Goal: Task Accomplishment & Management: Complete application form

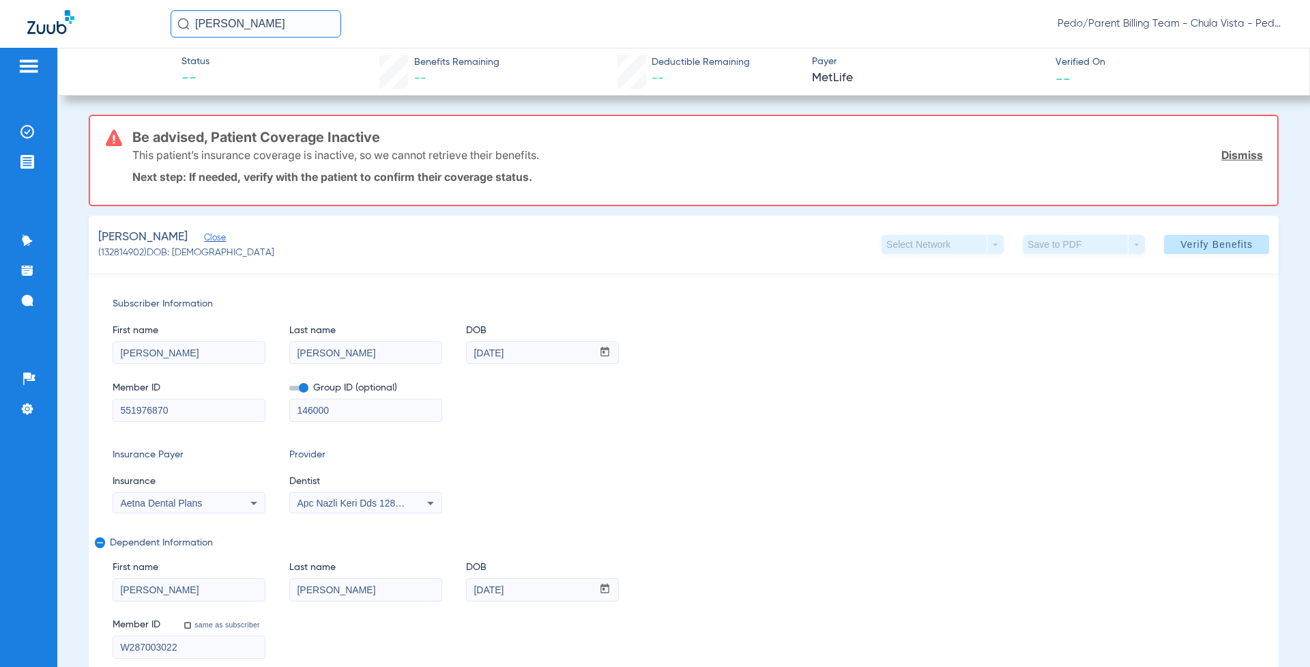
click at [922, 500] on div "Insurance Payer Insurance Aetna Dental Plans Provider Dentist Apc Nazli Keri Dd…" at bounding box center [684, 480] width 1142 height 65
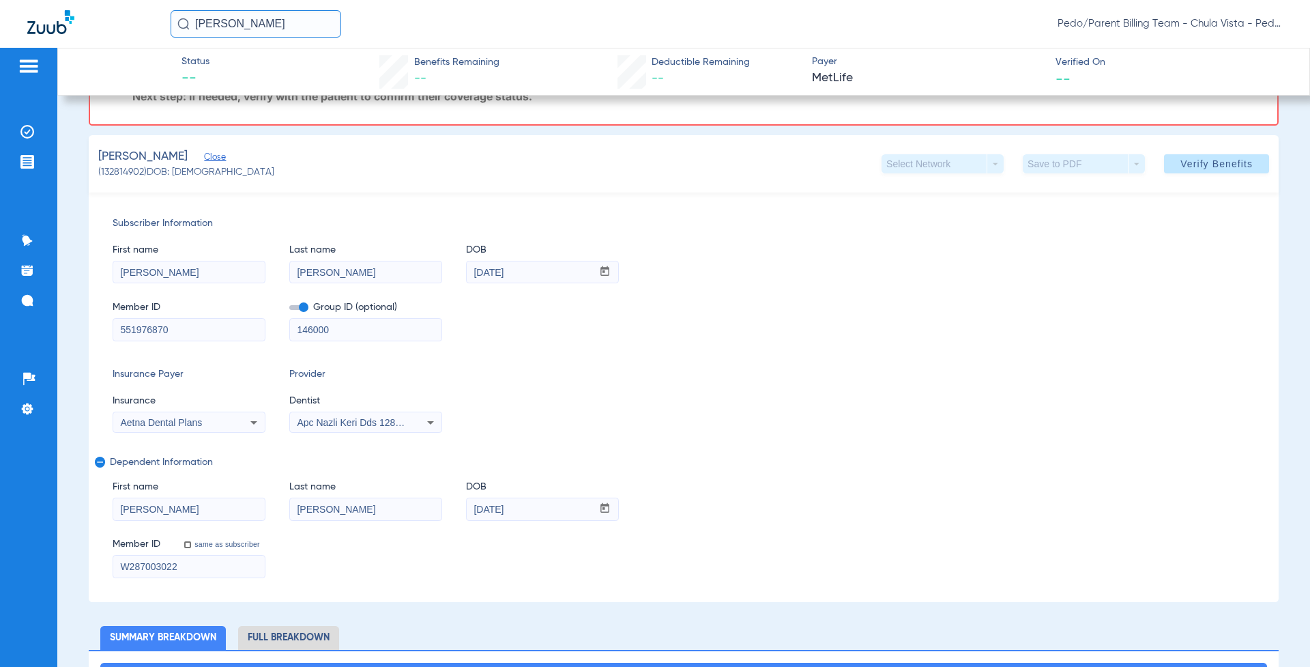
scroll to position [136, 0]
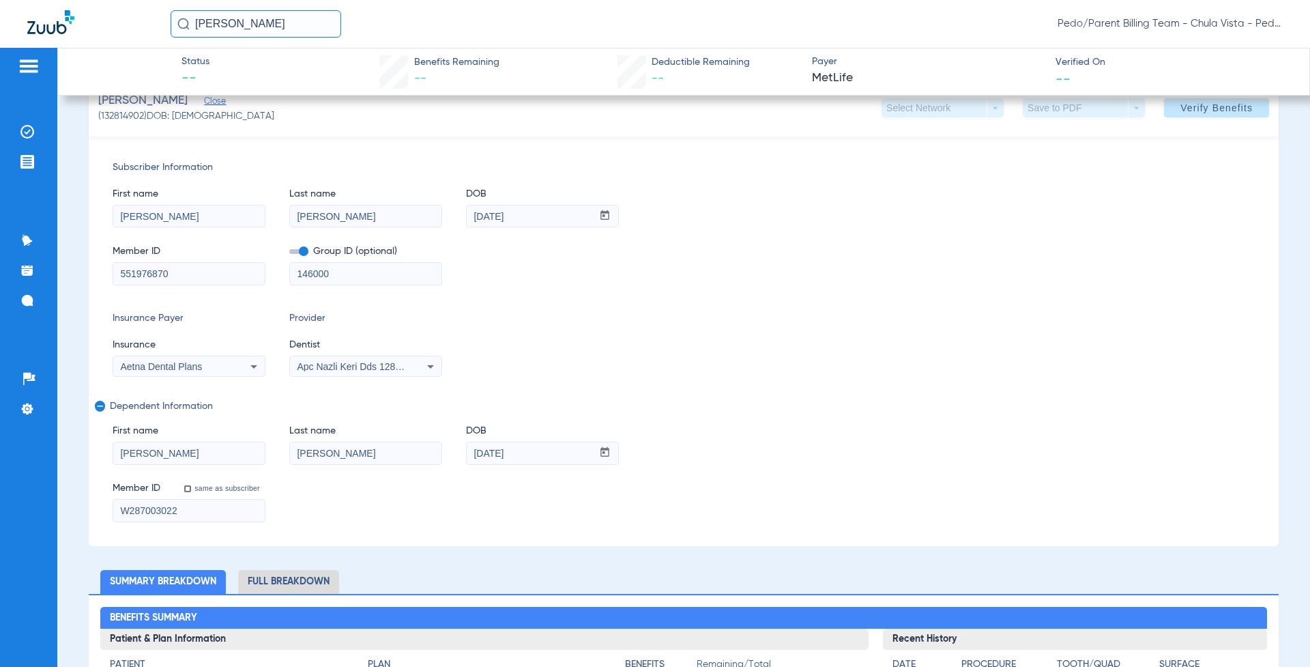
click at [396, 364] on span "Apc Nazli Keri Dds 1285834796" at bounding box center [364, 366] width 135 height 11
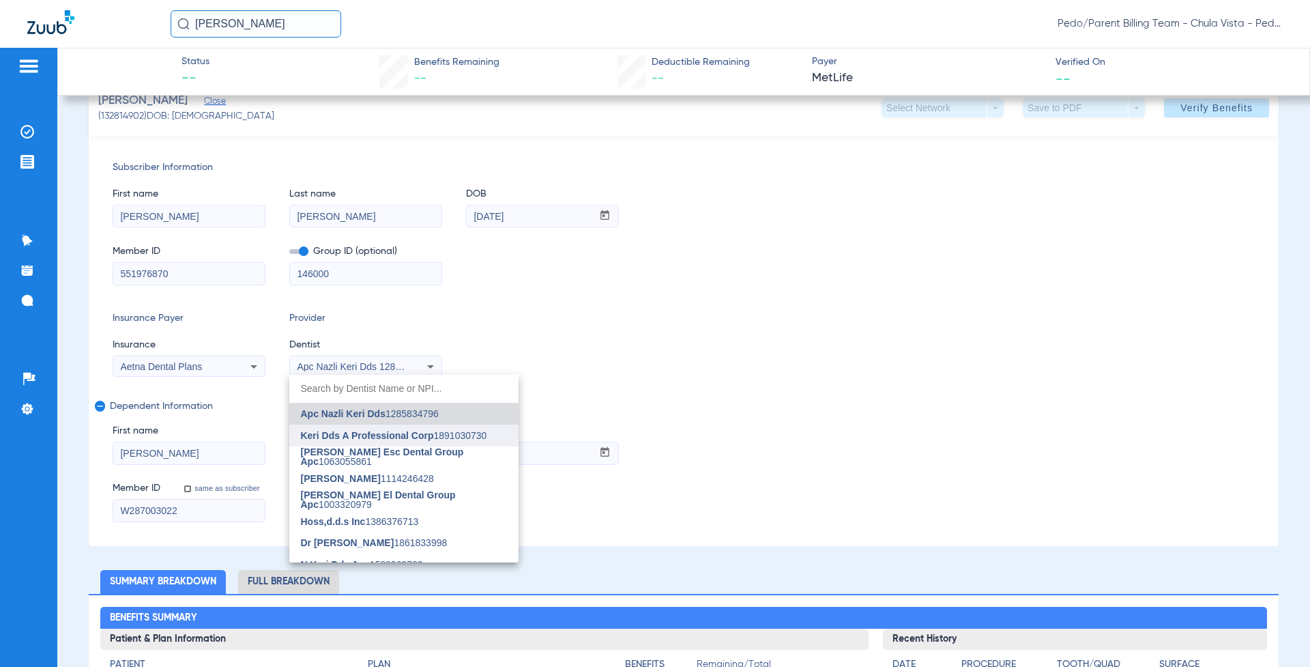
click at [416, 437] on span "Keri Dds A Professional Corp" at bounding box center [366, 435] width 133 height 11
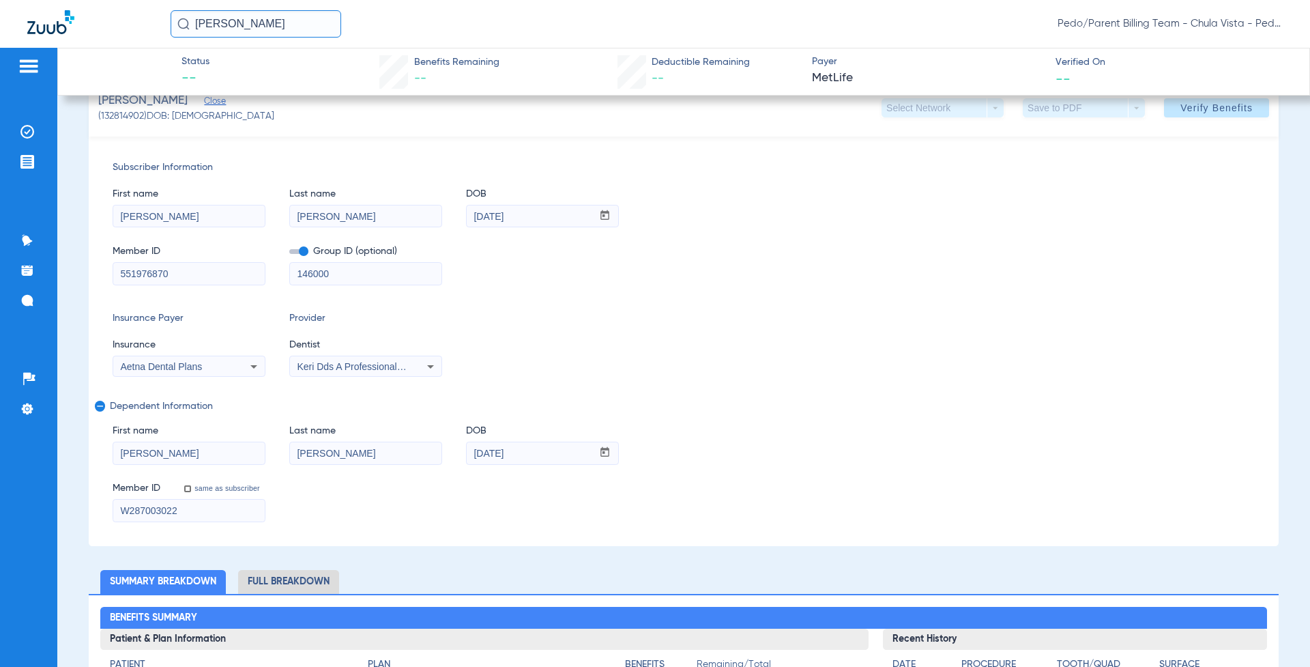
click at [147, 218] on input "[PERSON_NAME]" at bounding box center [188, 216] width 151 height 22
drag, startPoint x: 147, startPoint y: 218, endPoint x: 98, endPoint y: 224, distance: 49.4
click at [98, 224] on div "Subscriber Information First name [PERSON_NAME] name [PERSON_NAME] mm / dd / yy…" at bounding box center [684, 340] width 1190 height 409
click at [181, 269] on input "551976870" at bounding box center [188, 274] width 151 height 22
drag, startPoint x: 181, startPoint y: 269, endPoint x: 90, endPoint y: 278, distance: 91.2
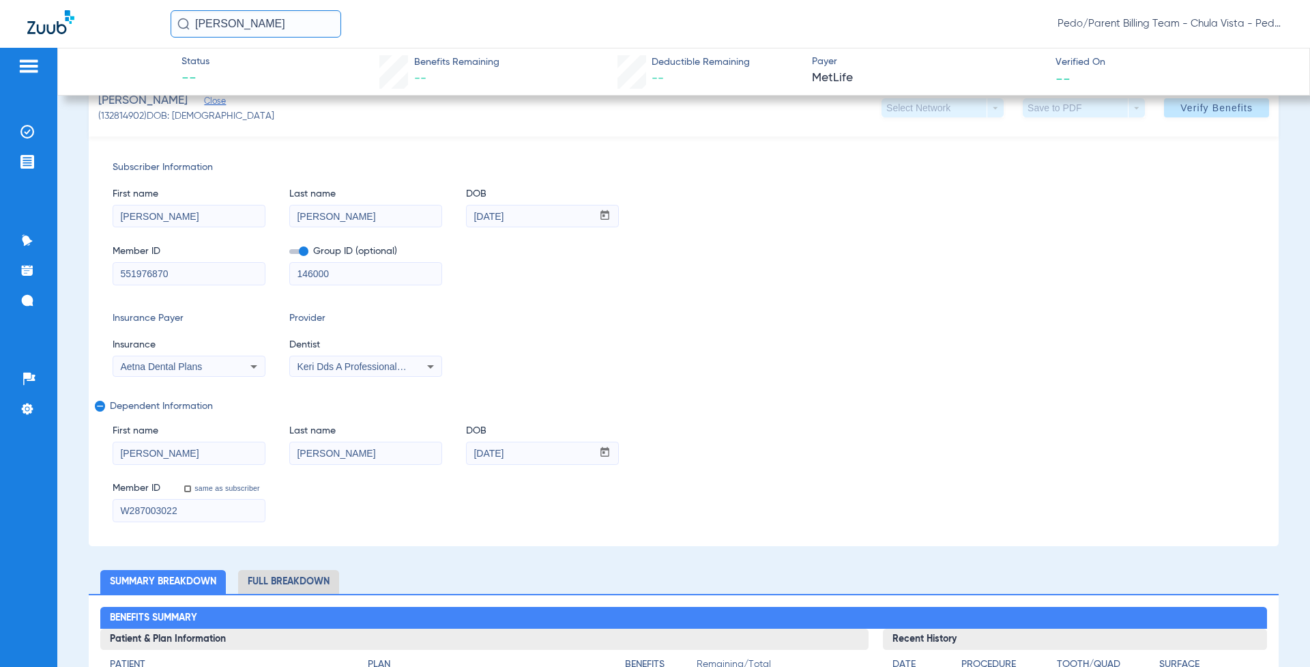
click at [90, 278] on div "Subscriber Information First name [PERSON_NAME] name [PERSON_NAME] mm / dd / yy…" at bounding box center [684, 340] width 1190 height 409
paste input "W287003022"
type input "W287003022"
drag, startPoint x: 338, startPoint y: 274, endPoint x: 258, endPoint y: 284, distance: 81.2
click at [258, 284] on div "Member ID W287003022 Group ID (optional) 146000" at bounding box center [684, 258] width 1142 height 53
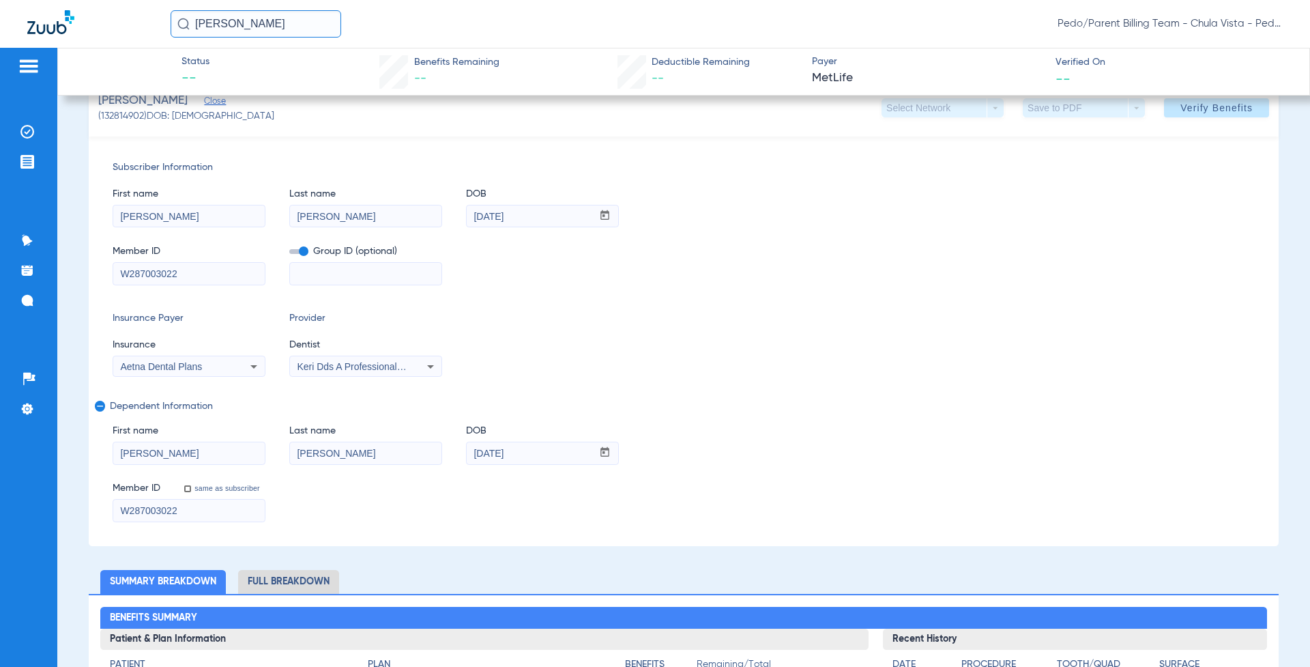
drag, startPoint x: 175, startPoint y: 218, endPoint x: 155, endPoint y: 228, distance: 22.3
click at [98, 224] on div "Subscriber Information First name [PERSON_NAME] name [PERSON_NAME] mm / dd / yy…" at bounding box center [684, 340] width 1190 height 409
type input "[PERSON_NAME]"
drag, startPoint x: 326, startPoint y: 214, endPoint x: 281, endPoint y: 199, distance: 47.5
click at [282, 205] on div "First name [PERSON_NAME] Last name [PERSON_NAME] mm / dd / yyyy [DATE]" at bounding box center [684, 201] width 1142 height 53
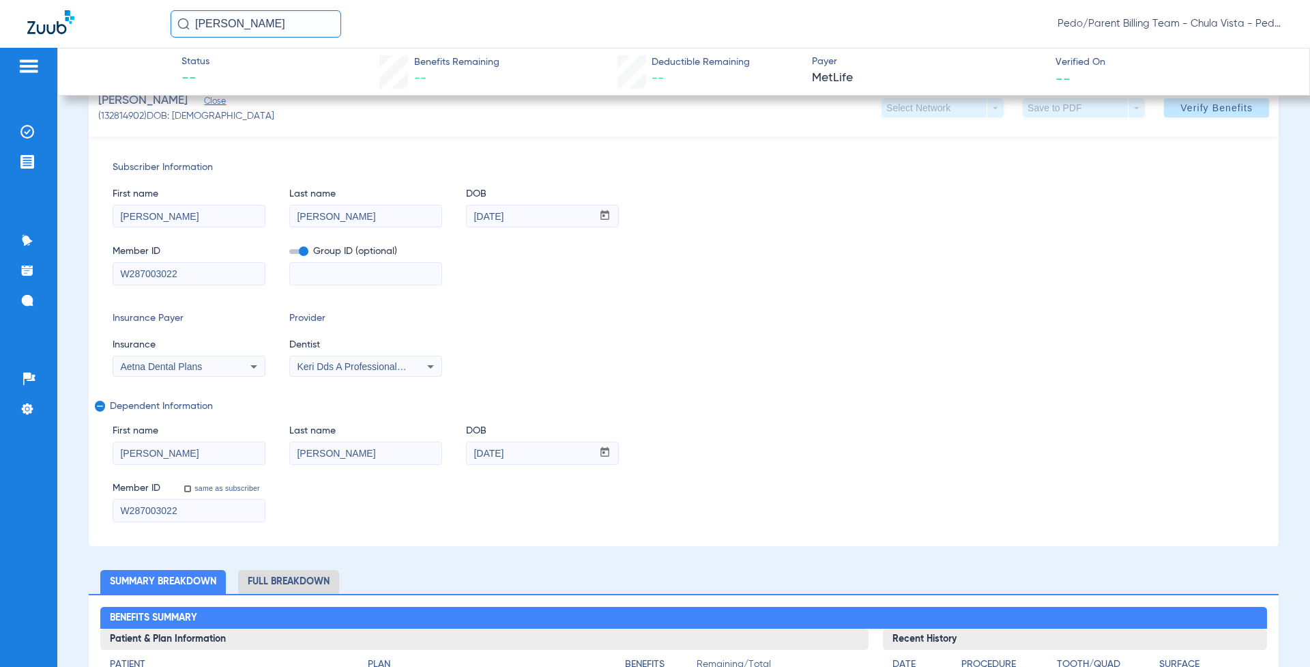
type input "[PERSON_NAME]"
drag, startPoint x: 530, startPoint y: 213, endPoint x: 429, endPoint y: 218, distance: 101.1
click at [430, 218] on div "First name [PERSON_NAME] Last name [PERSON_NAME] mm / dd / yyyy [DATE]" at bounding box center [684, 201] width 1142 height 53
click at [482, 214] on input "10171987" at bounding box center [530, 216] width 126 height 22
click at [499, 213] on input "10/171987" at bounding box center [530, 216] width 126 height 22
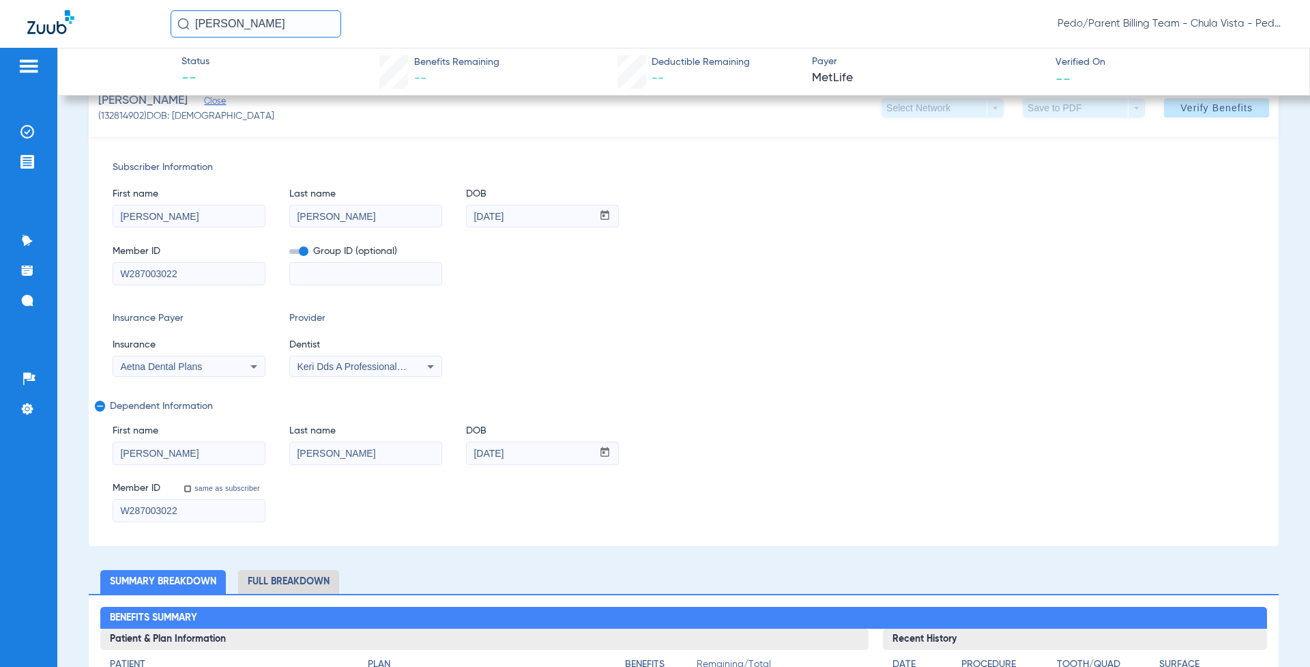
type input "[DATE]"
drag, startPoint x: 1027, startPoint y: 303, endPoint x: 1042, endPoint y: 302, distance: 15.0
click at [1030, 305] on div "Subscriber Information First name [PERSON_NAME] Last name [PERSON_NAME] mm / dd…" at bounding box center [684, 340] width 1190 height 409
click at [1199, 104] on span "Verify Benefits" at bounding box center [1216, 107] width 72 height 11
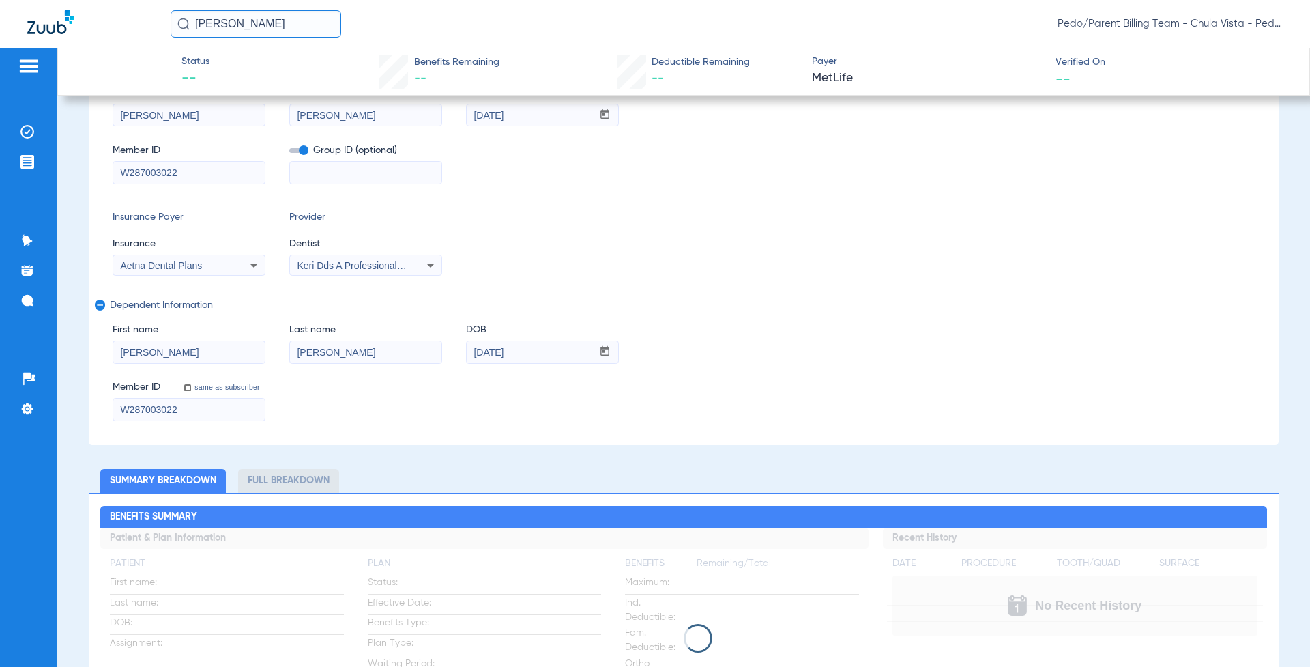
scroll to position [35, 0]
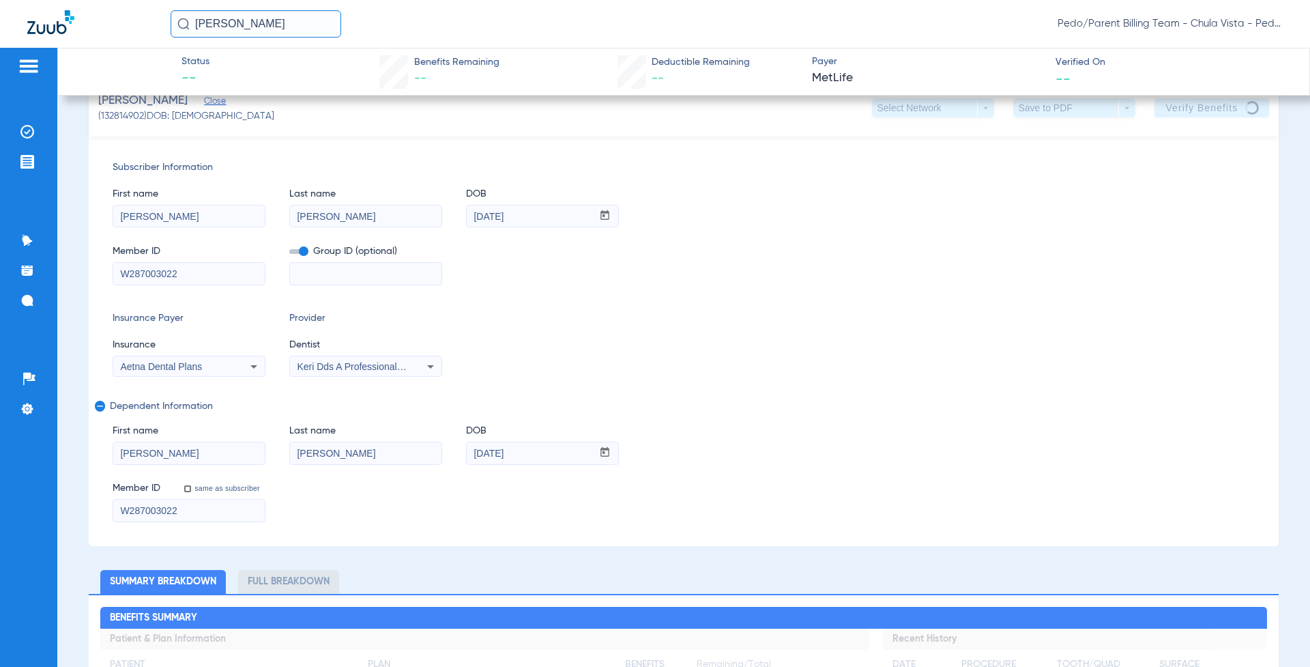
click at [950, 390] on div "Subscriber Information First name [PERSON_NAME] Last name [PERSON_NAME] mm / dd…" at bounding box center [684, 340] width 1190 height 409
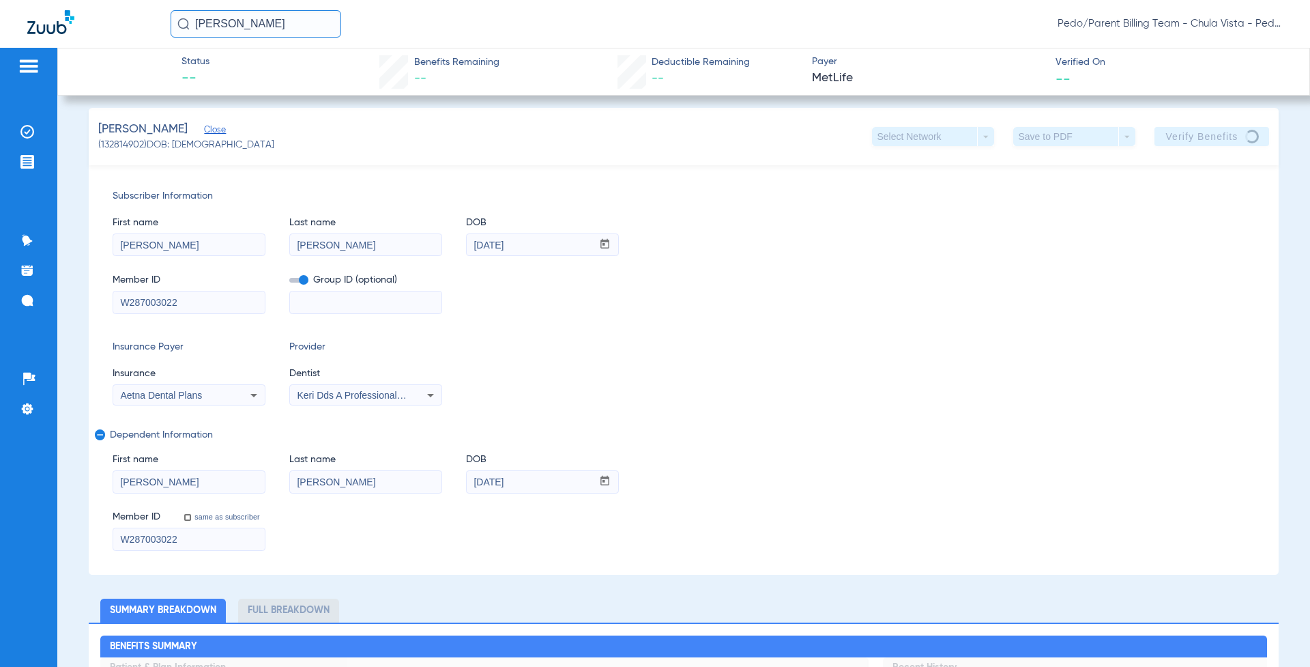
scroll to position [0, 0]
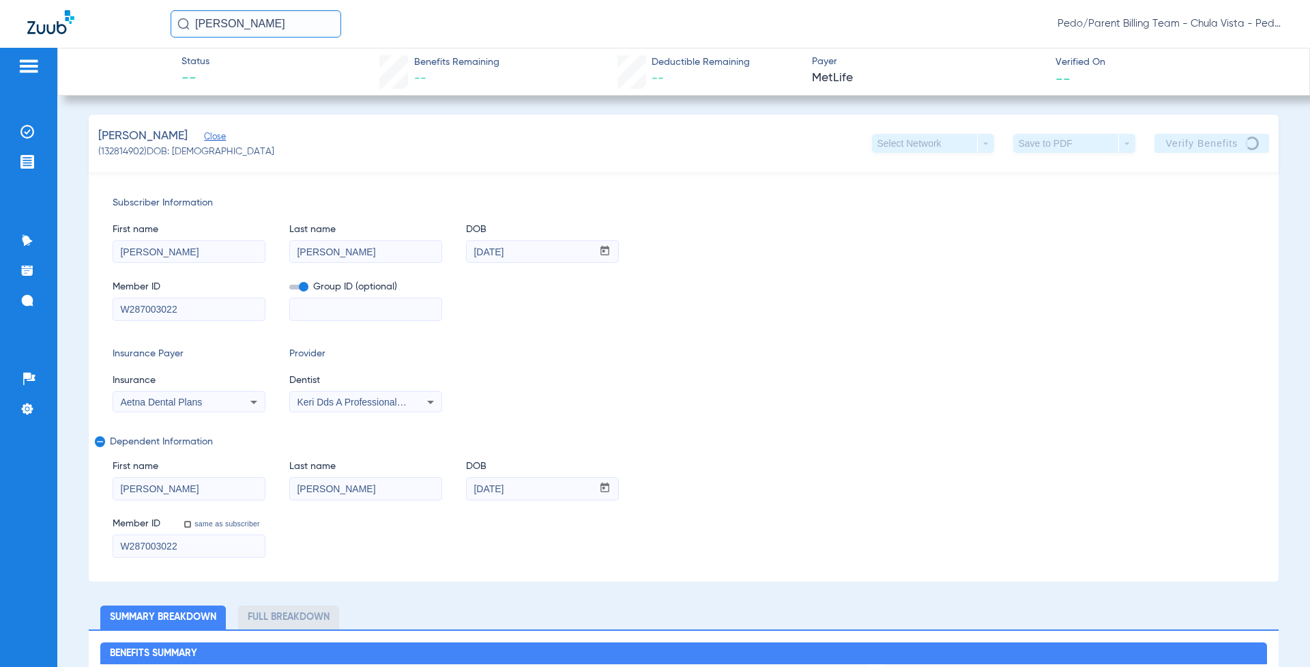
click at [993, 297] on div "Member ID W287003022 Group ID (optional)" at bounding box center [684, 293] width 1142 height 53
click at [47, 528] on div "Patients Insurance Verification Treatment Acceptance Communication Activity App…" at bounding box center [28, 381] width 57 height 667
click at [451, 529] on div "Member ID same as subscriber W287003022" at bounding box center [684, 531] width 1142 height 53
click at [579, 544] on div "Member ID same as subscriber W287003022" at bounding box center [684, 531] width 1142 height 53
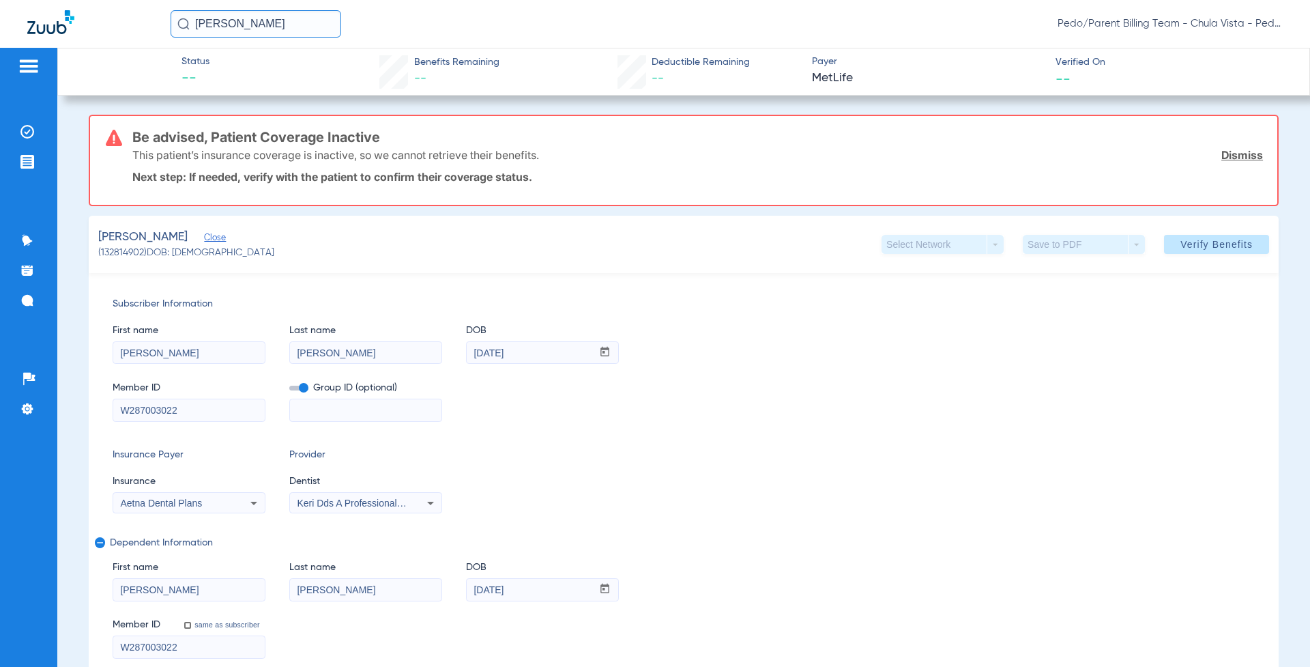
click at [1025, 387] on div "Member ID W287003022 Group ID (optional)" at bounding box center [684, 394] width 1142 height 53
click at [822, 61] on span "Payer" at bounding box center [928, 62] width 232 height 14
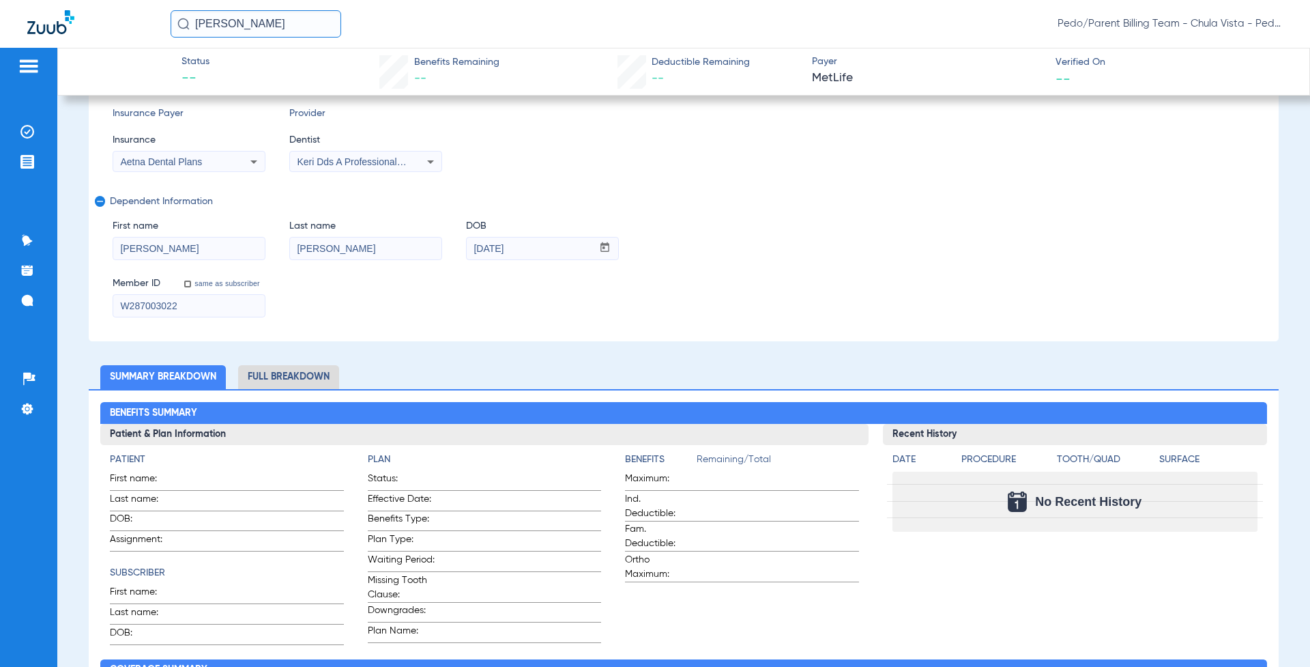
scroll to position [546, 0]
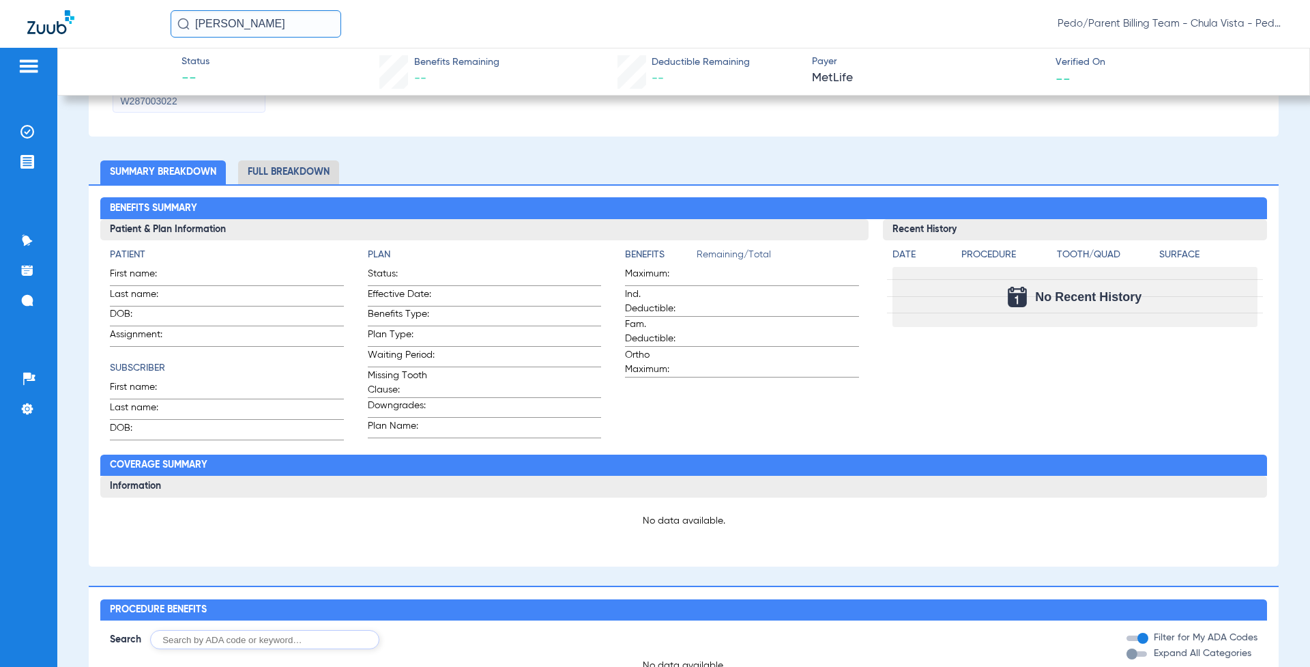
click at [268, 171] on li "Full Breakdown" at bounding box center [288, 172] width 101 height 24
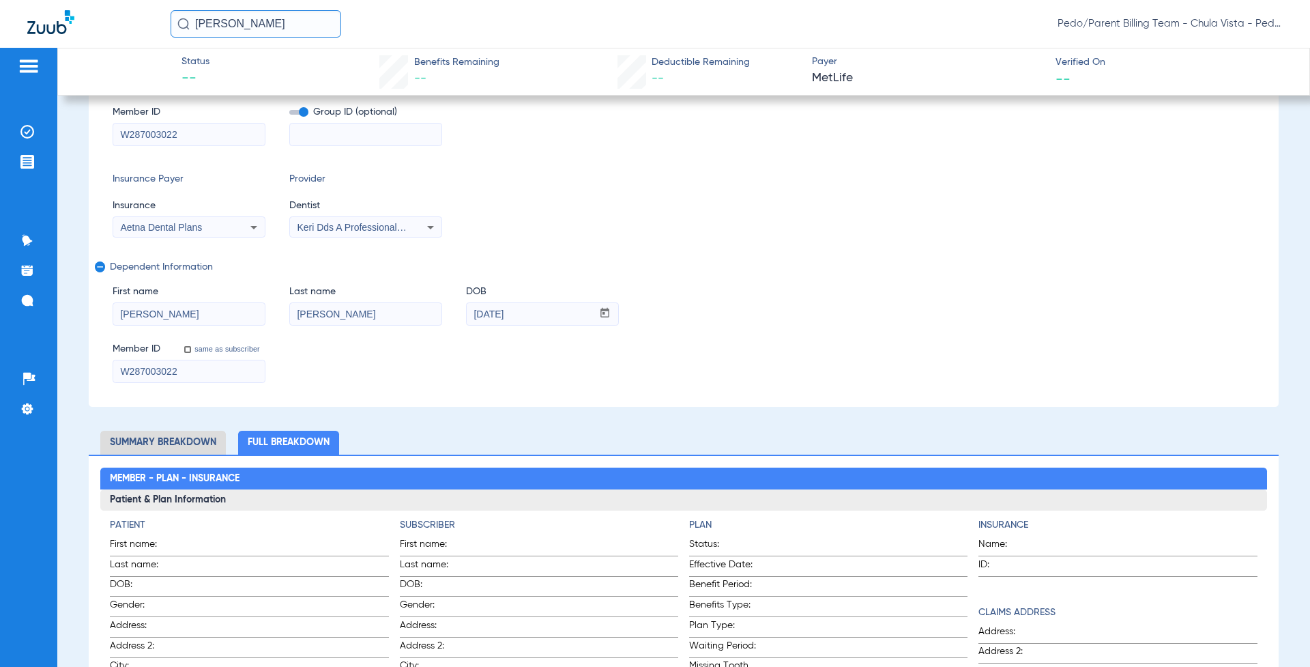
scroll to position [227, 0]
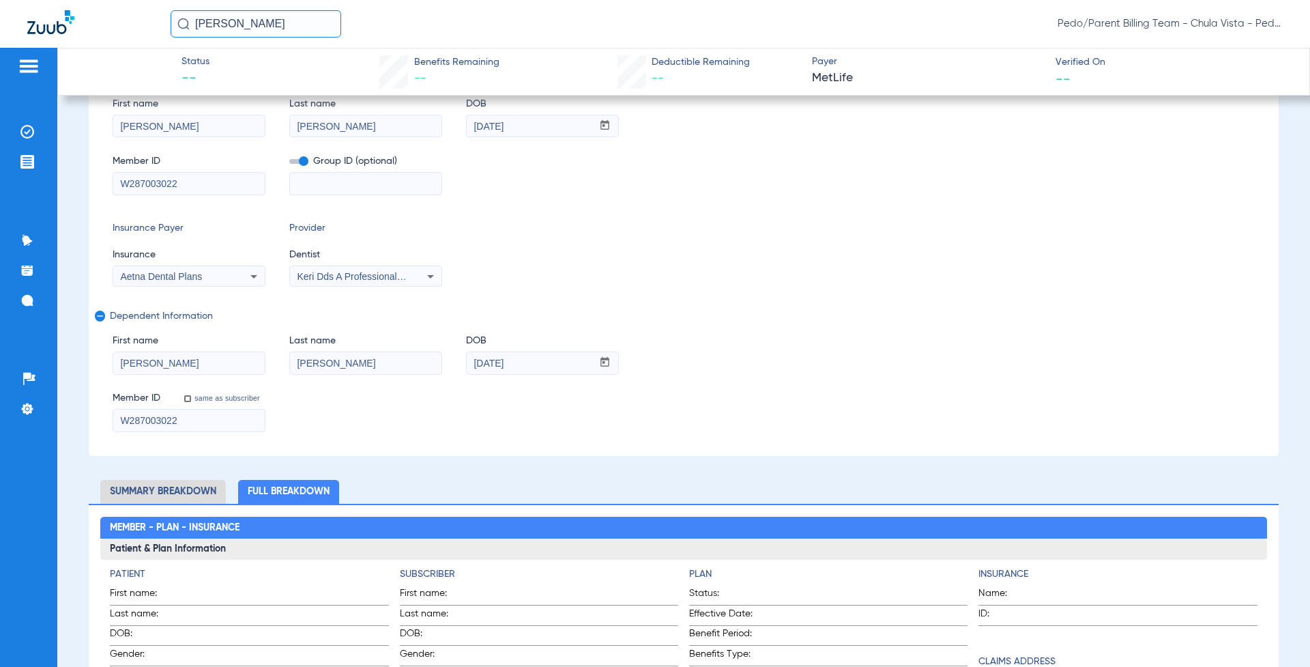
click at [278, 27] on input "[PERSON_NAME]" at bounding box center [256, 23] width 171 height 27
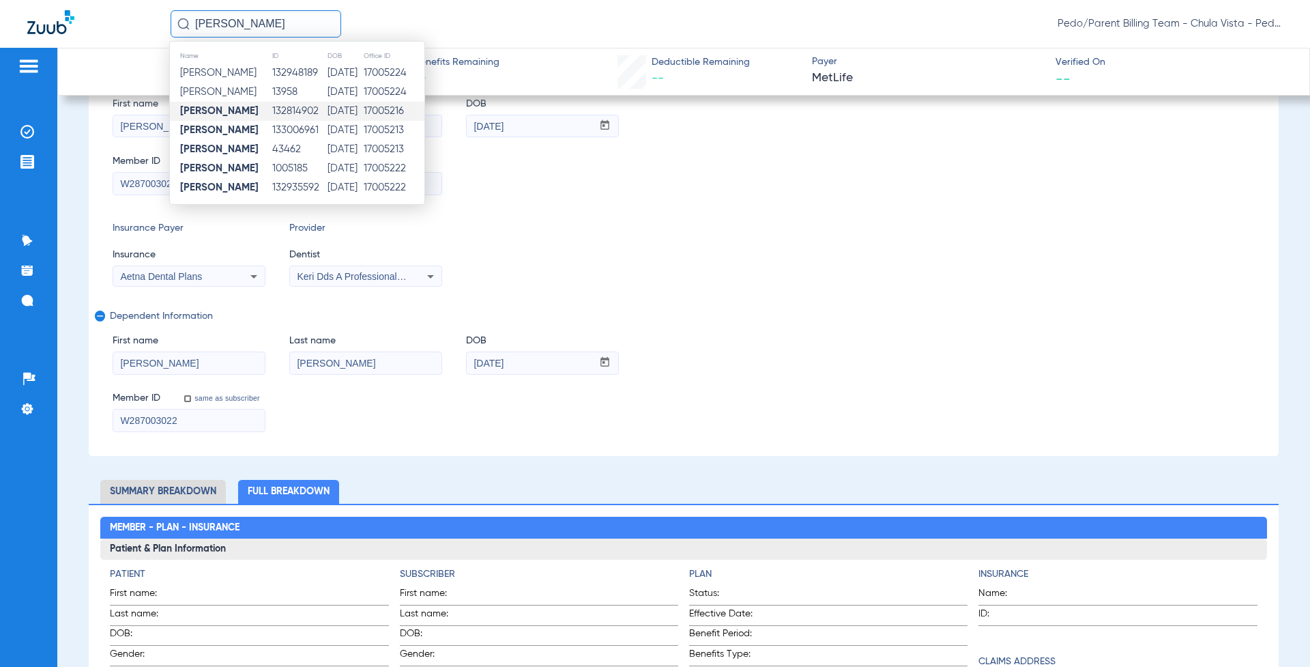
click at [327, 130] on td "[DATE]" at bounding box center [344, 130] width 35 height 19
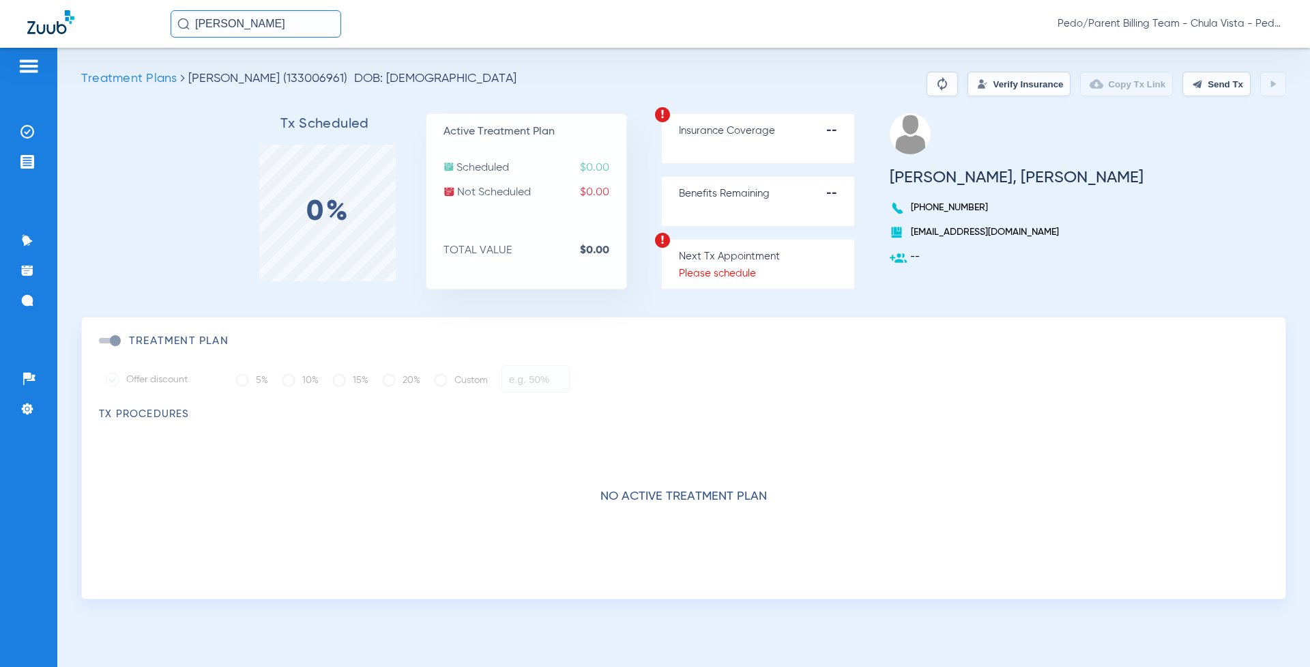
click at [1027, 82] on button "Verify Insurance" at bounding box center [1018, 84] width 103 height 25
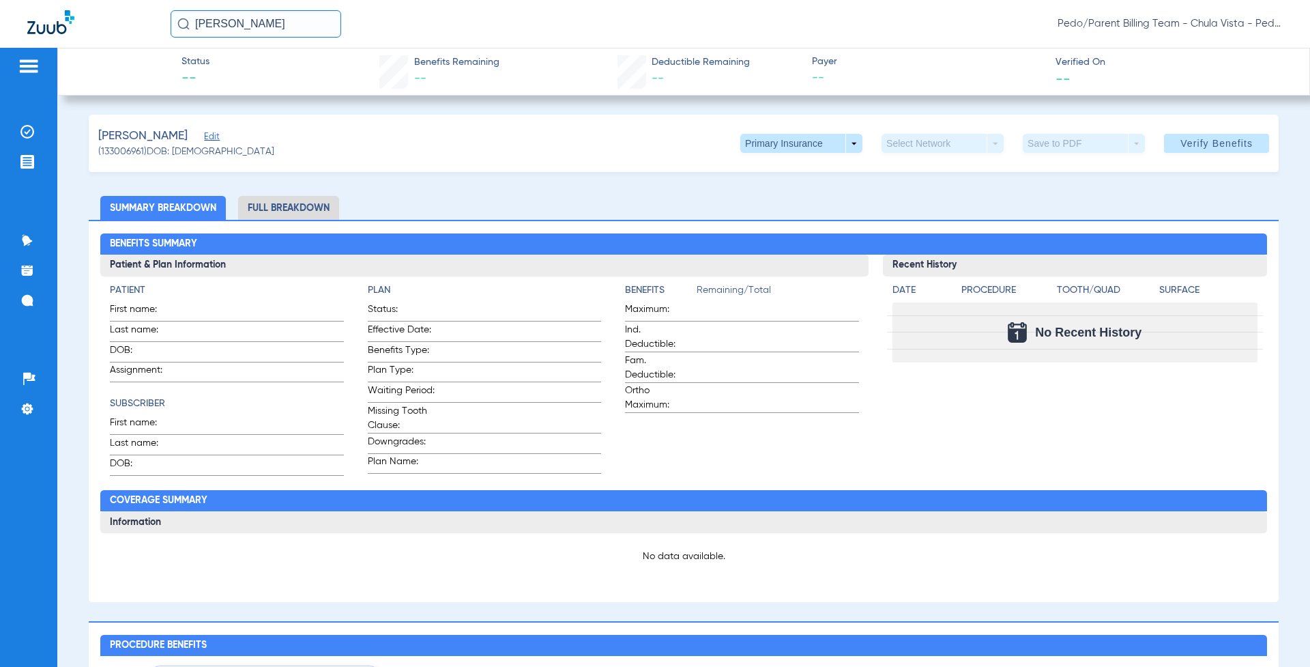
click at [270, 23] on input "[PERSON_NAME]" at bounding box center [256, 23] width 171 height 27
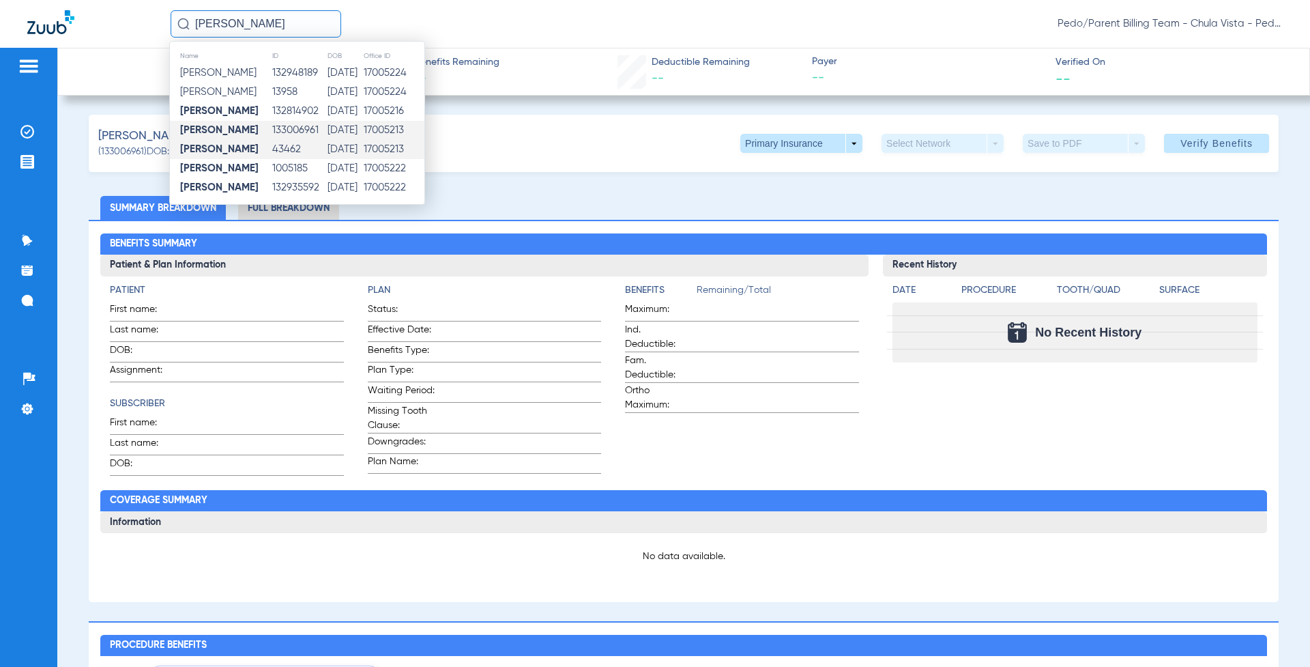
click at [272, 150] on td "43462" at bounding box center [299, 149] width 55 height 19
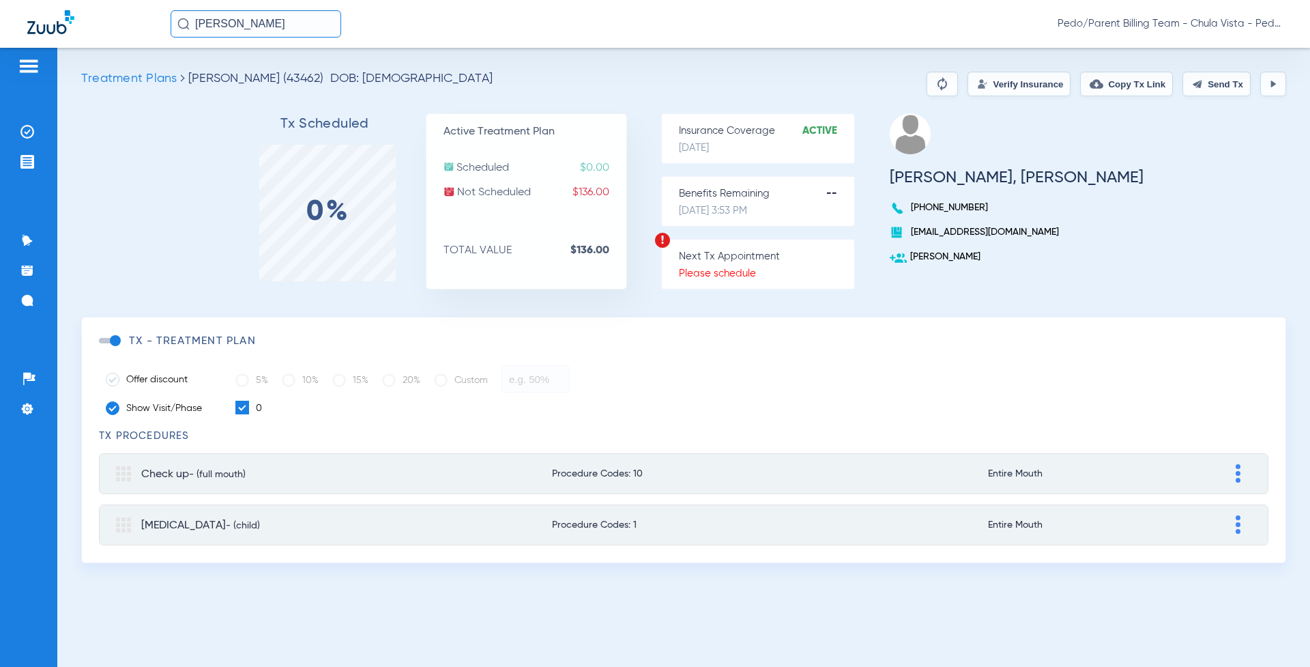
click at [1008, 86] on button "Verify Insurance" at bounding box center [1018, 84] width 103 height 25
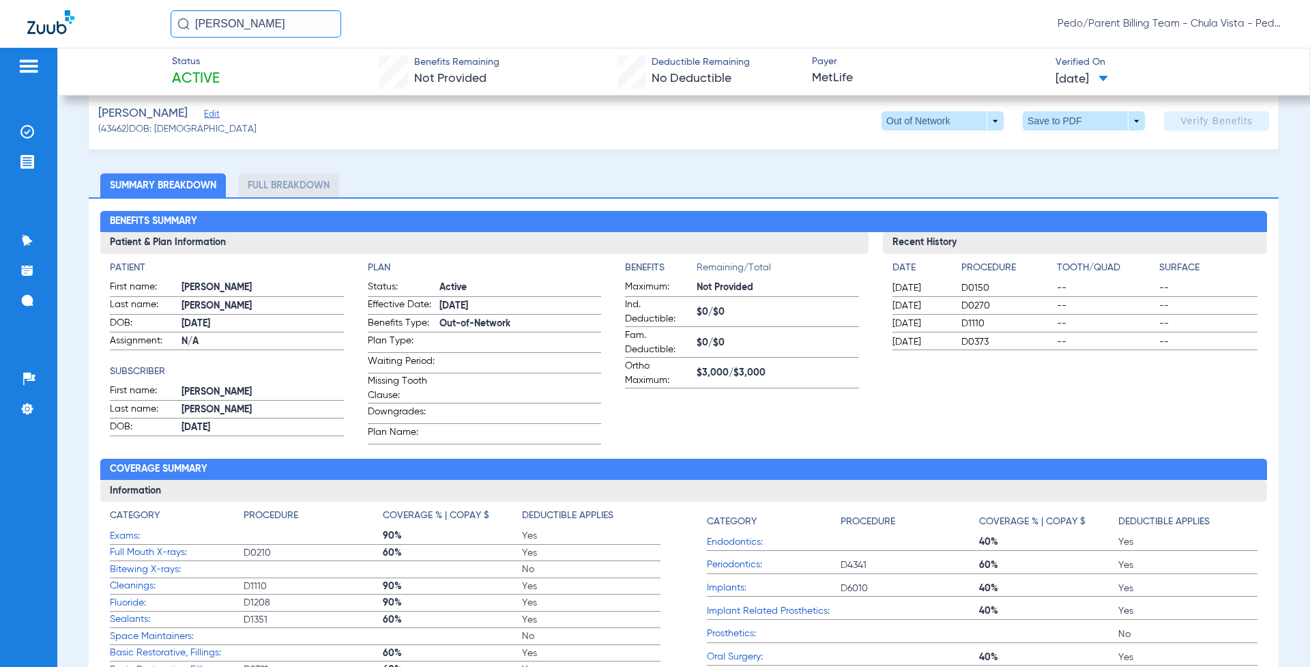
scroll to position [205, 0]
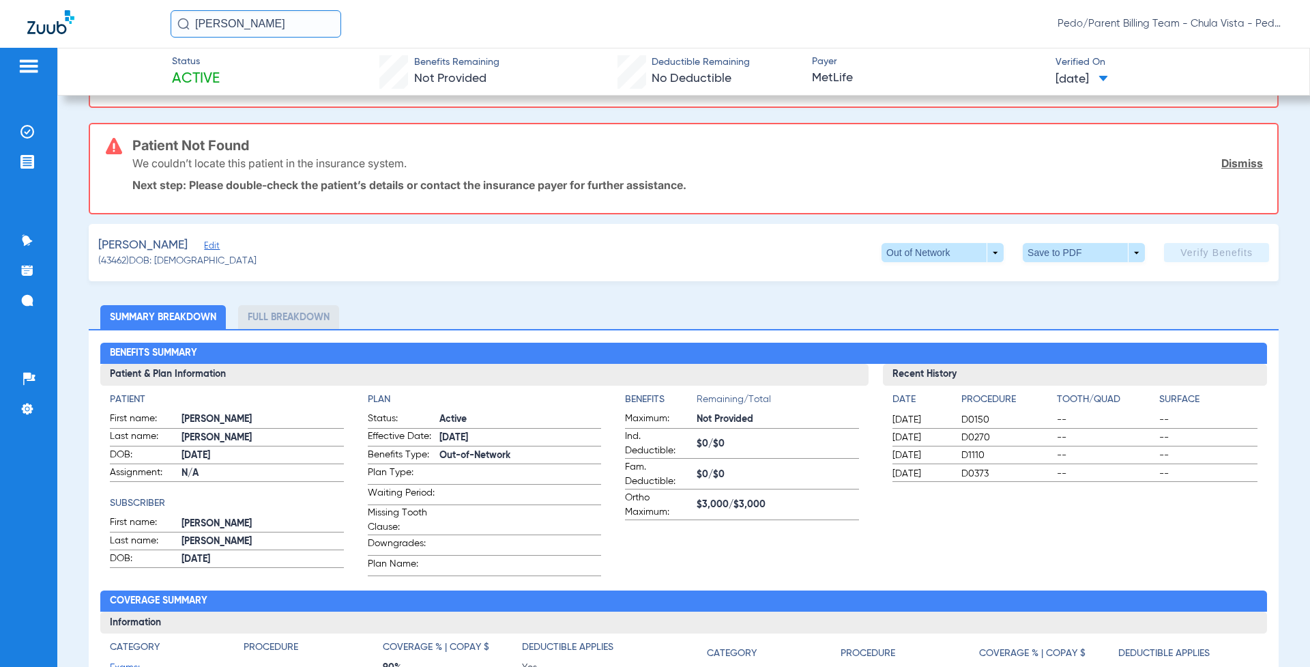
drag, startPoint x: 291, startPoint y: 14, endPoint x: 285, endPoint y: 26, distance: 14.0
click at [287, 21] on input "[PERSON_NAME]" at bounding box center [256, 23] width 171 height 27
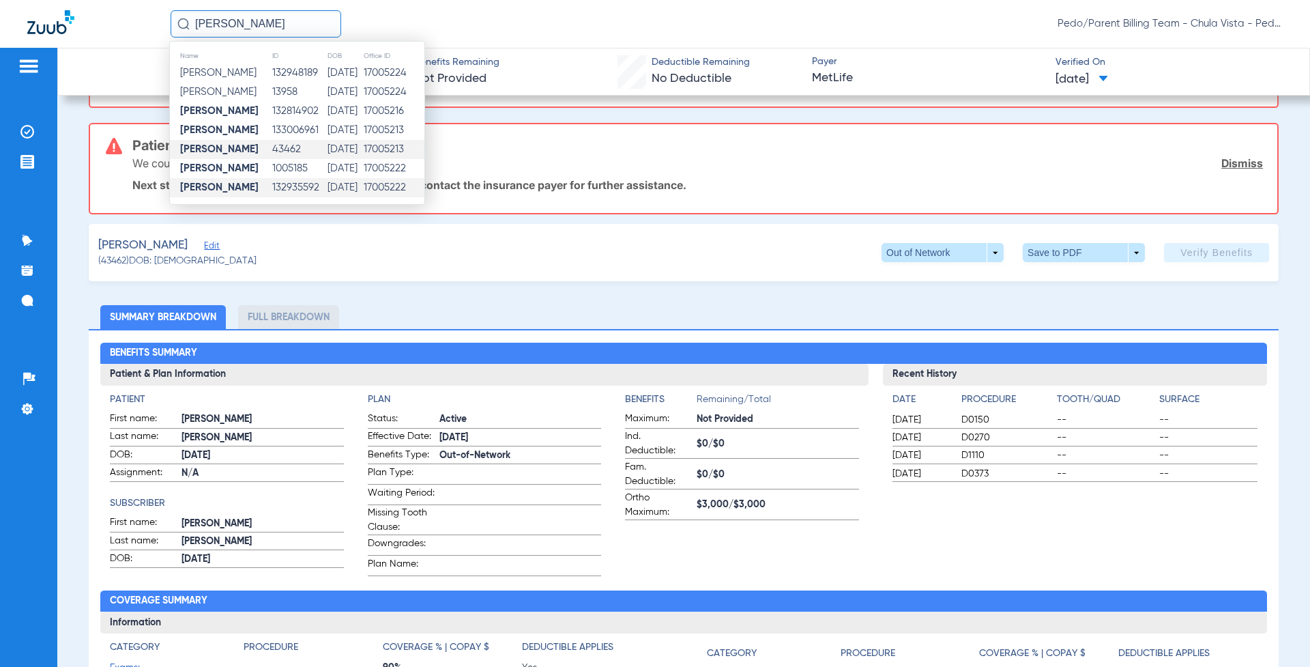
click at [287, 180] on td "132935592" at bounding box center [299, 187] width 55 height 19
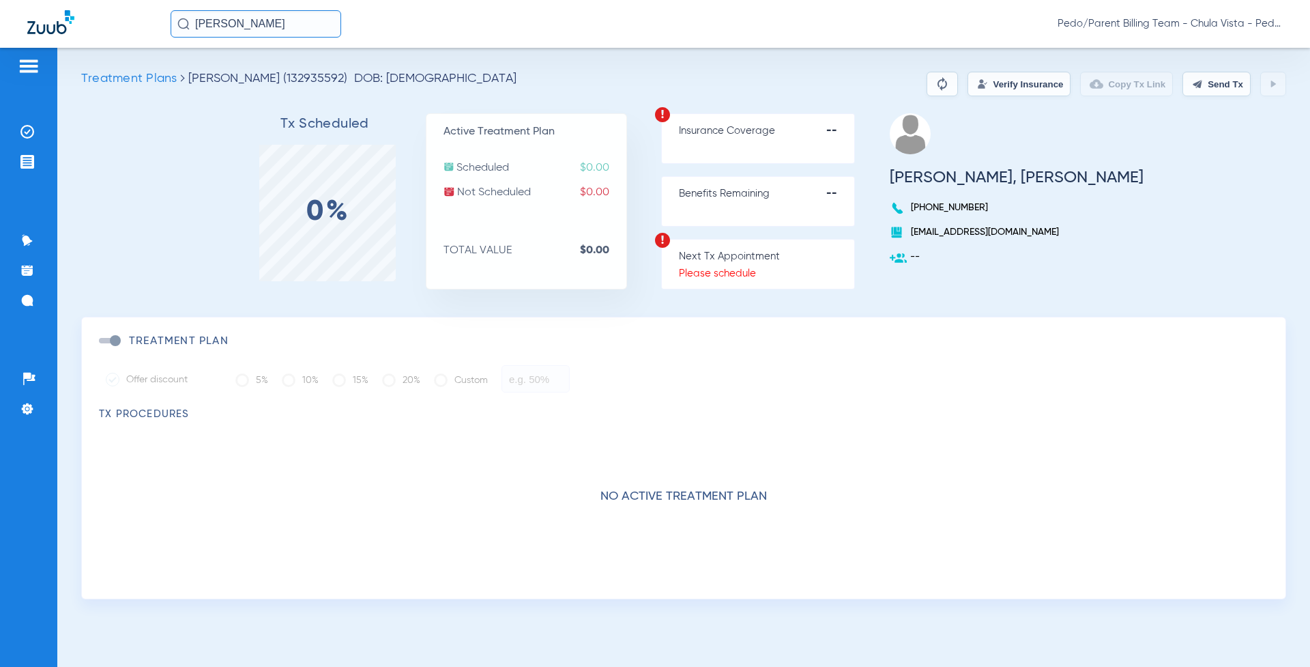
click at [250, 27] on input "[PERSON_NAME]" at bounding box center [256, 23] width 171 height 27
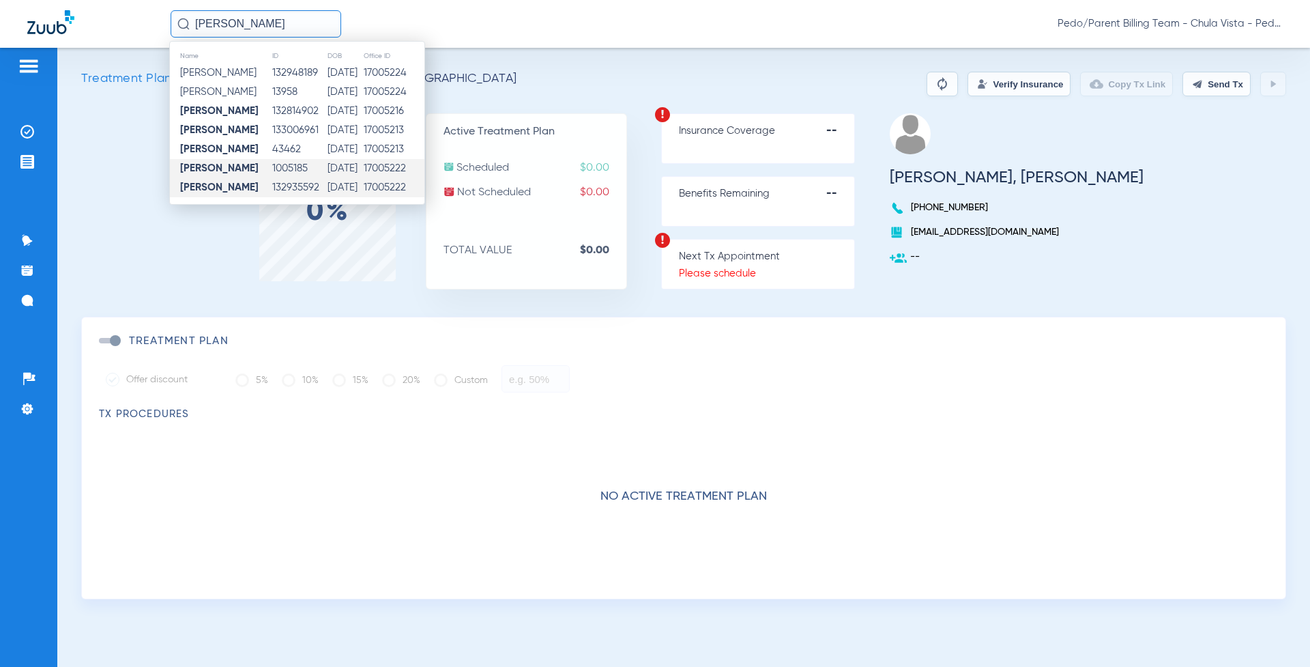
click at [295, 173] on td "1005185" at bounding box center [299, 168] width 55 height 19
